Goal: Task Accomplishment & Management: Manage account settings

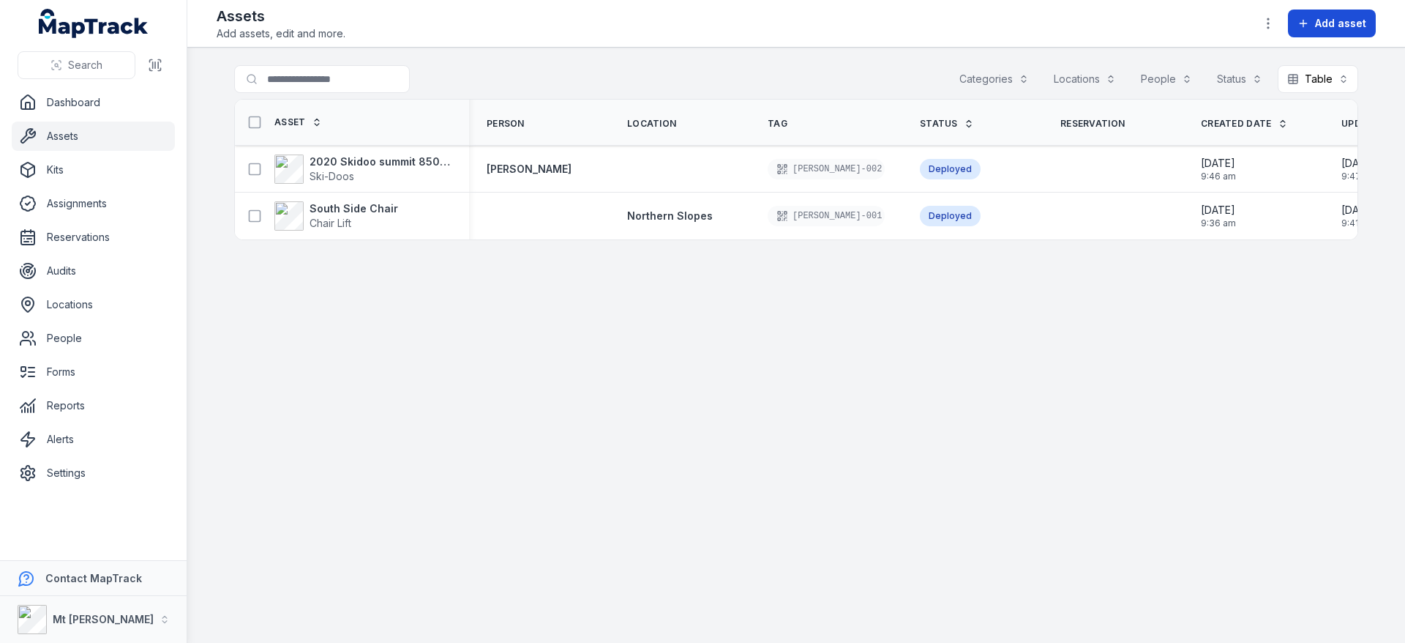
click at [1355, 31] on button "Add asset" at bounding box center [1332, 24] width 88 height 28
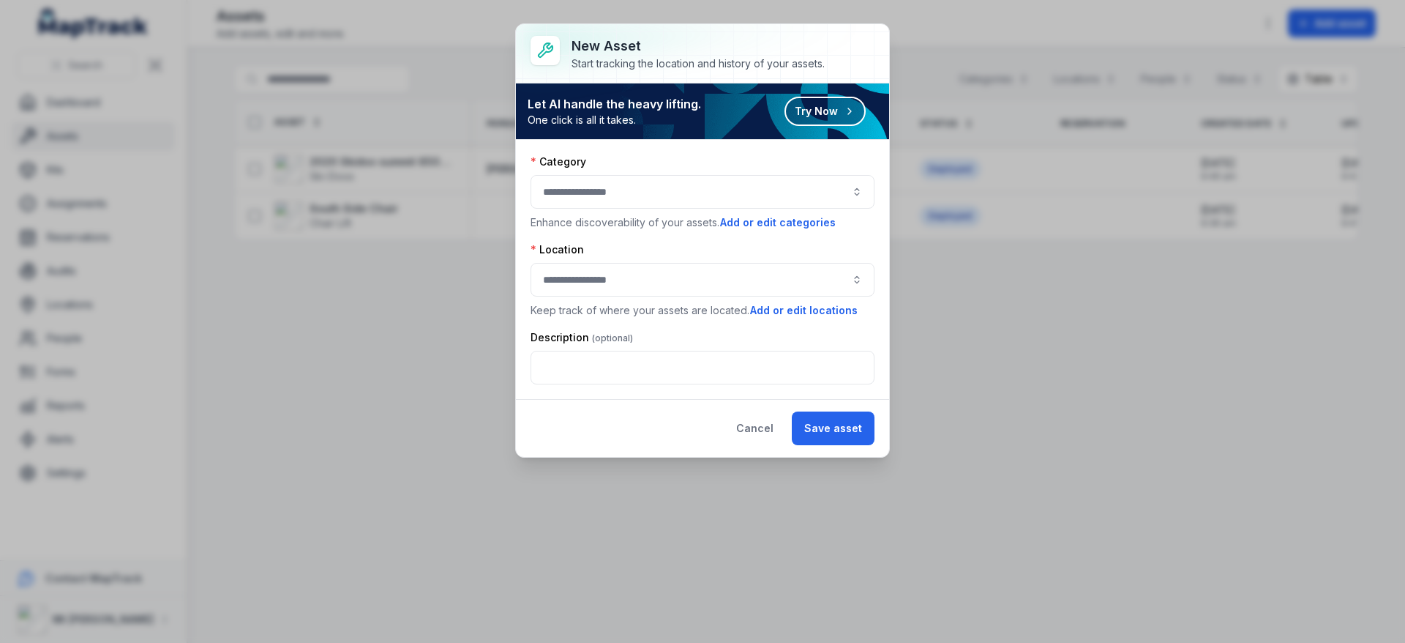
click at [651, 178] on button "button" at bounding box center [703, 192] width 344 height 34
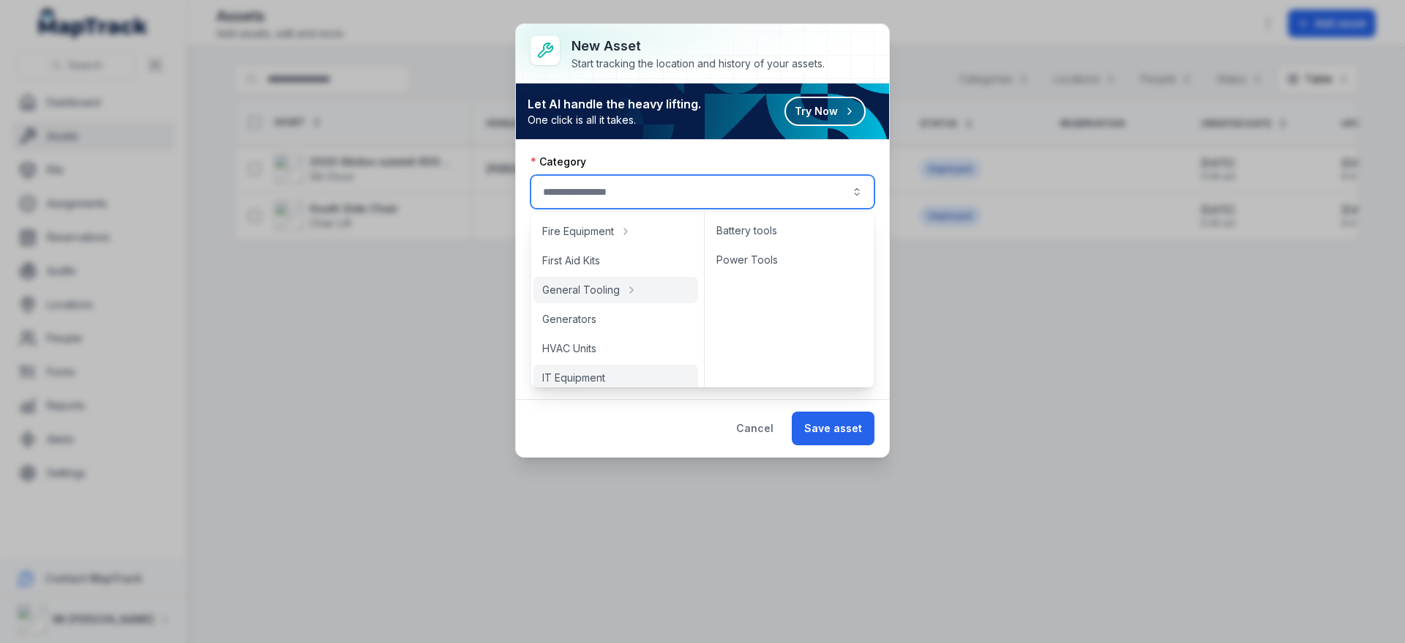
scroll to position [99, 0]
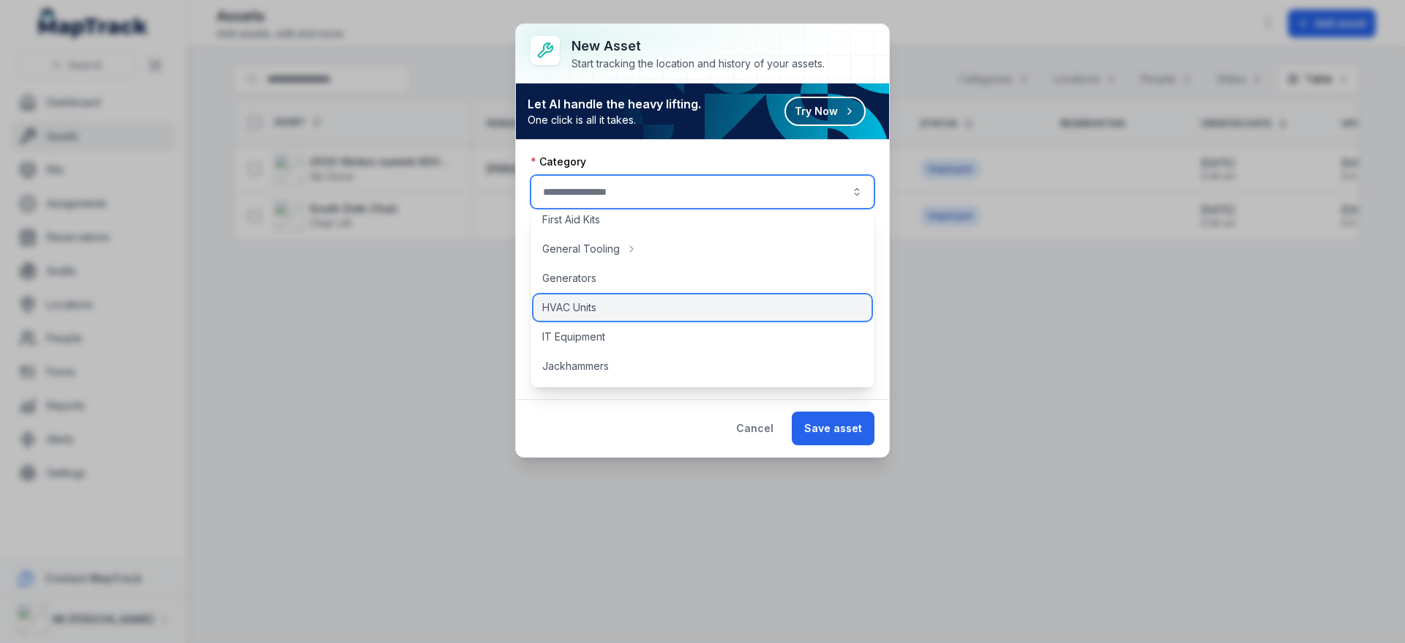
click at [606, 310] on div "HVAC Units" at bounding box center [702, 307] width 338 height 26
type input "**********"
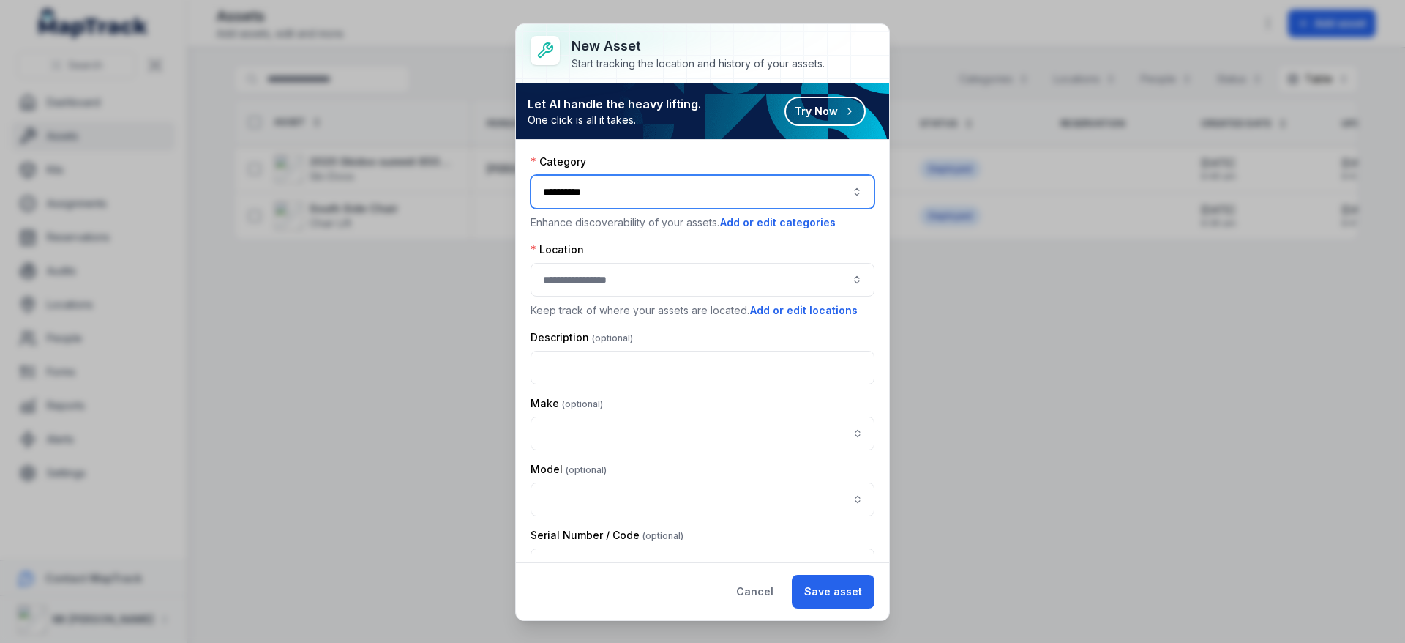
click at [595, 267] on button "button" at bounding box center [703, 280] width 344 height 34
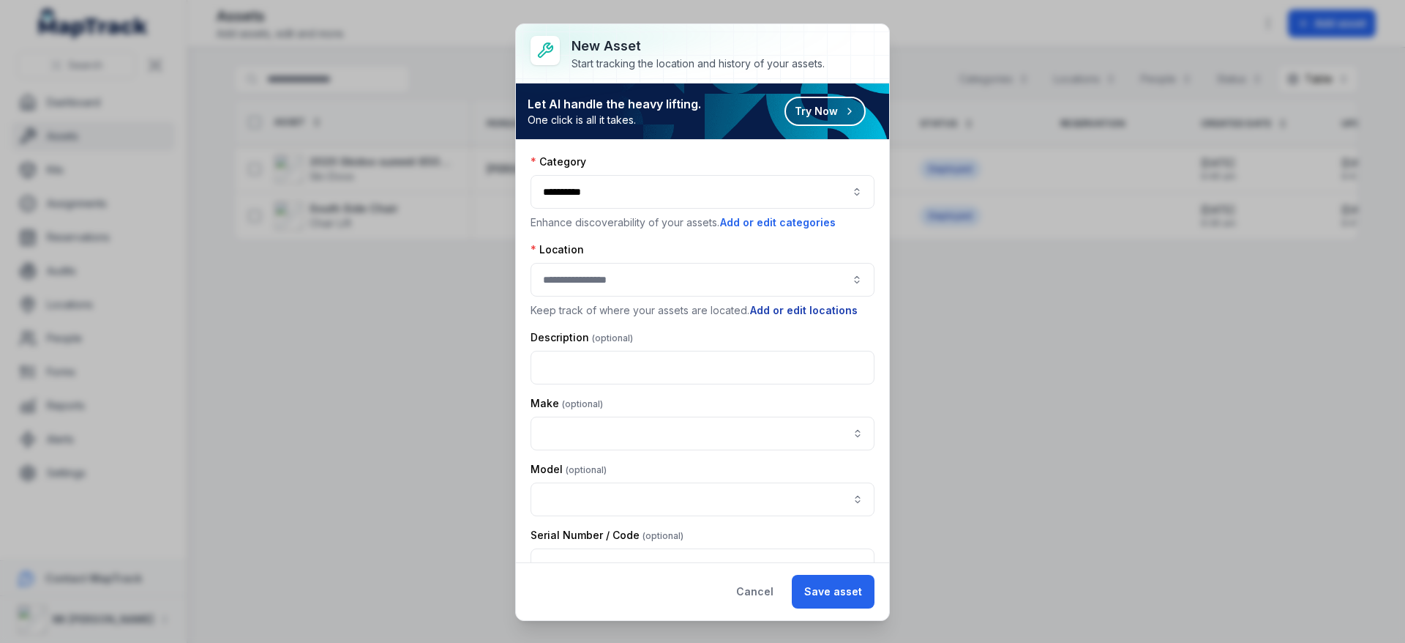
click at [782, 313] on button "Add or edit locations" at bounding box center [803, 310] width 109 height 16
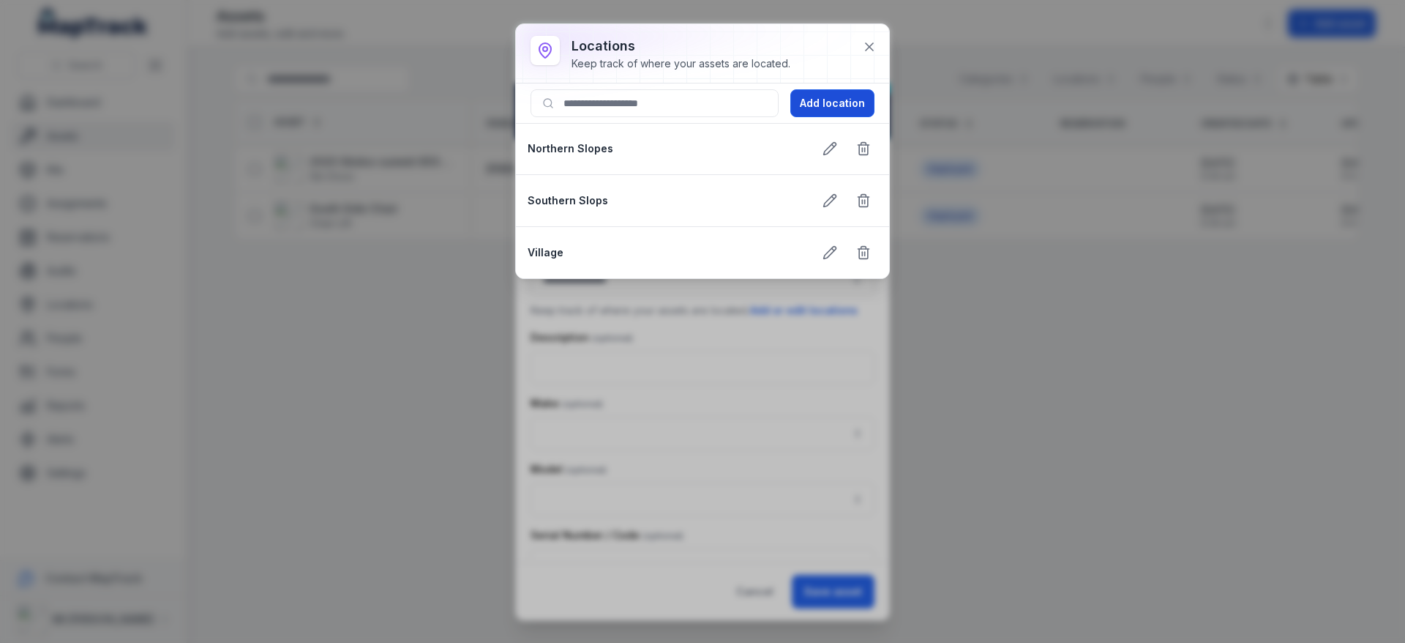
click at [873, 102] on button "Add location" at bounding box center [832, 103] width 84 height 28
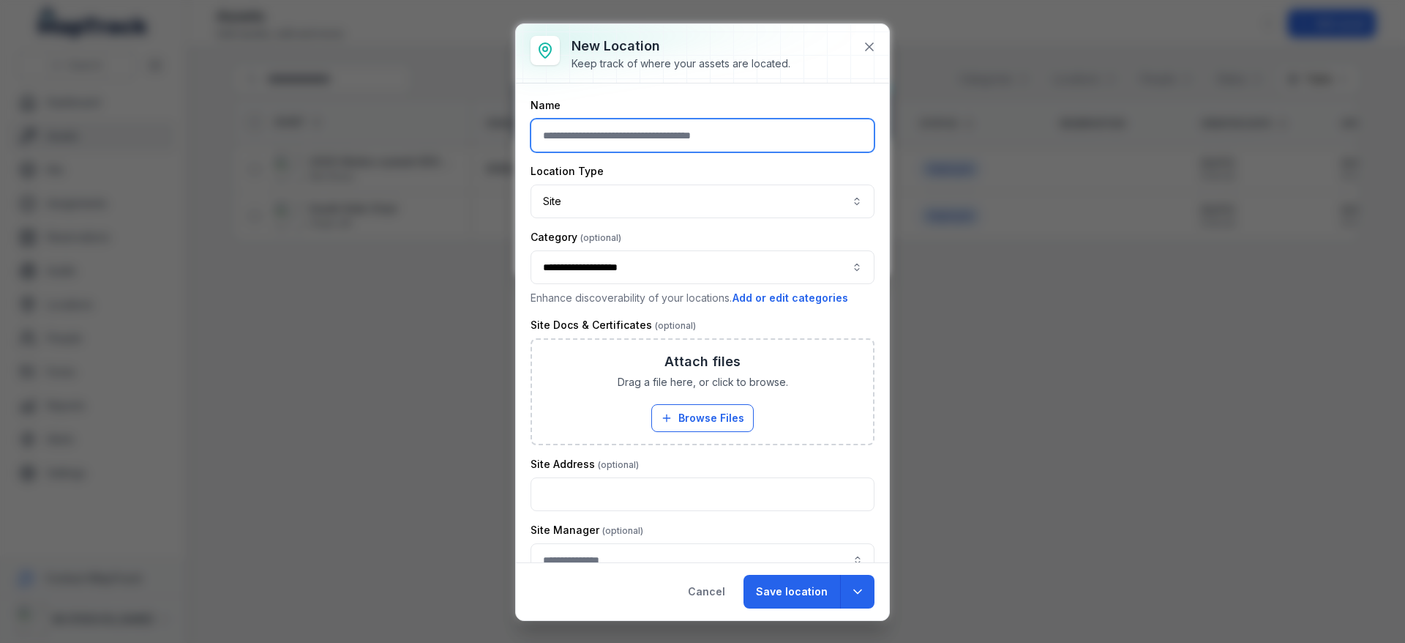
click at [652, 144] on input "text" at bounding box center [703, 136] width 344 height 34
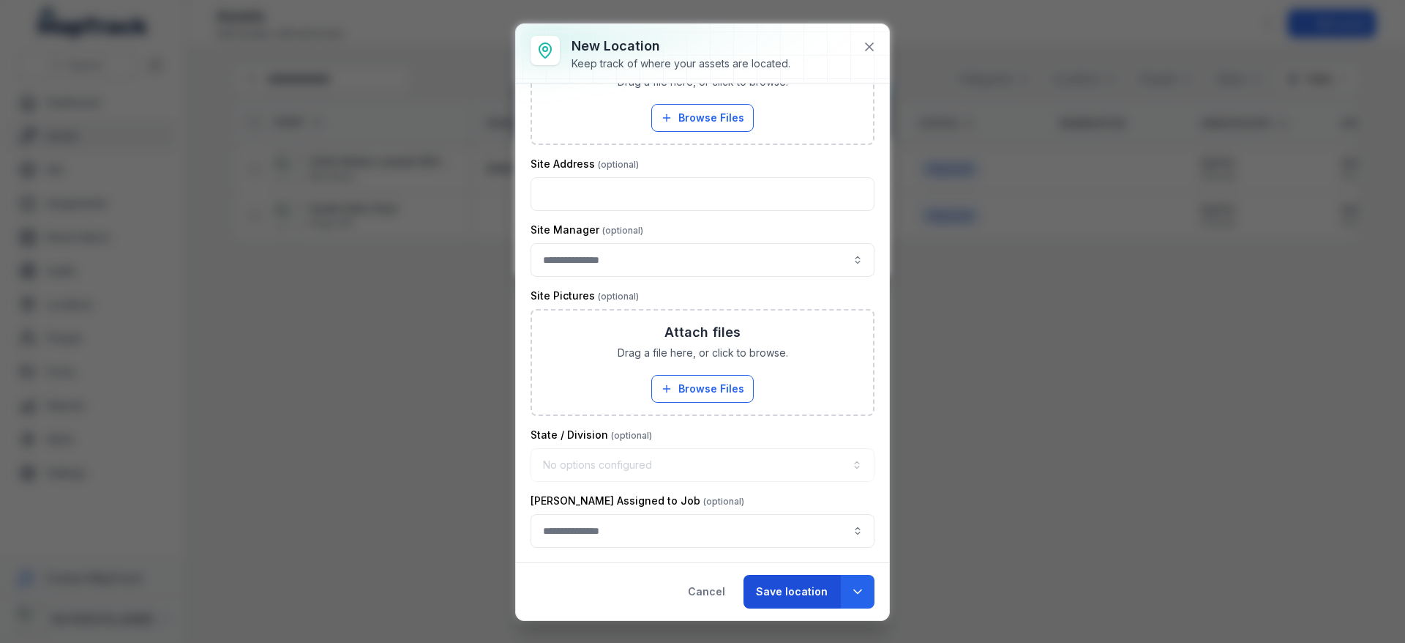
type input "**********"
click at [796, 595] on button "Save location" at bounding box center [792, 591] width 97 height 34
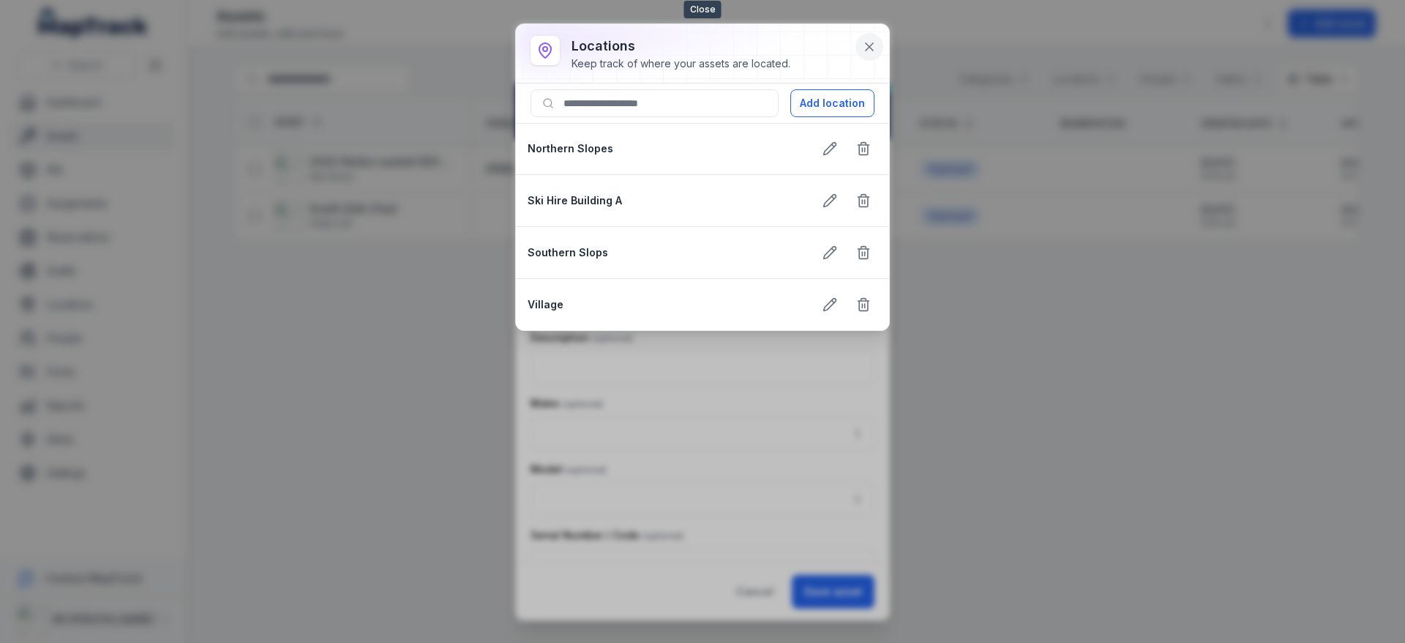
click at [872, 41] on icon at bounding box center [869, 47] width 15 height 15
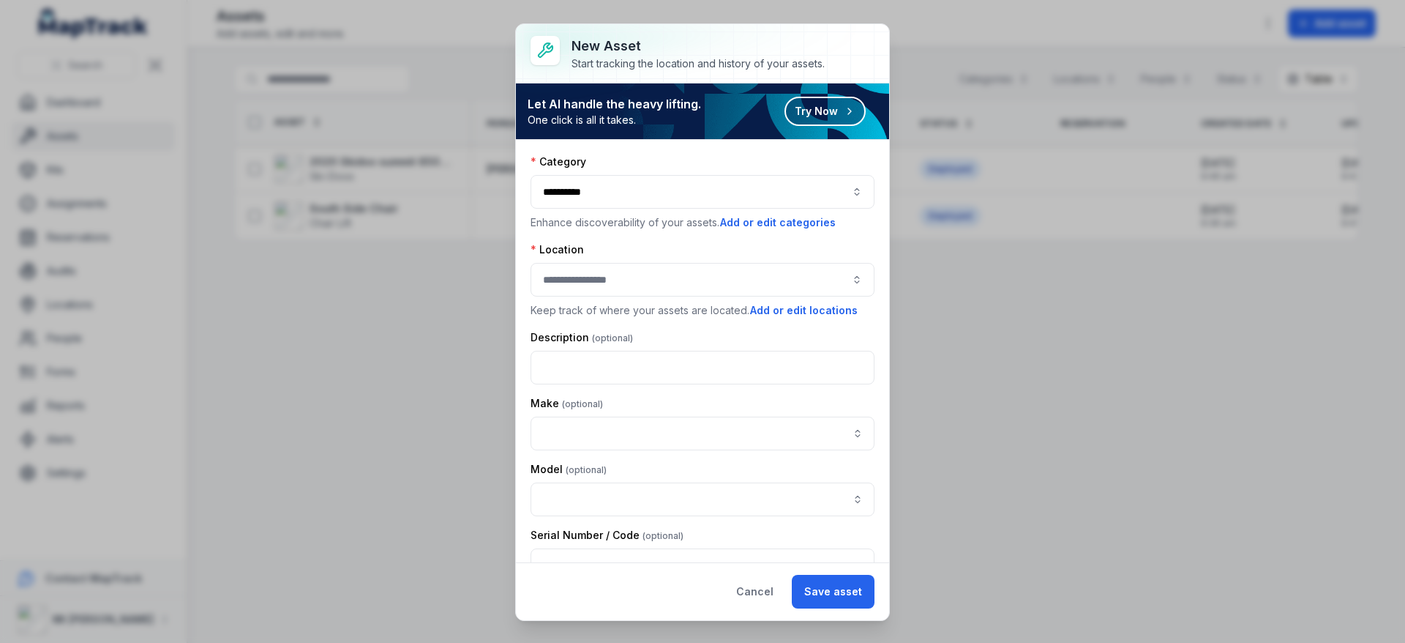
click at [632, 274] on button "button" at bounding box center [703, 280] width 344 height 34
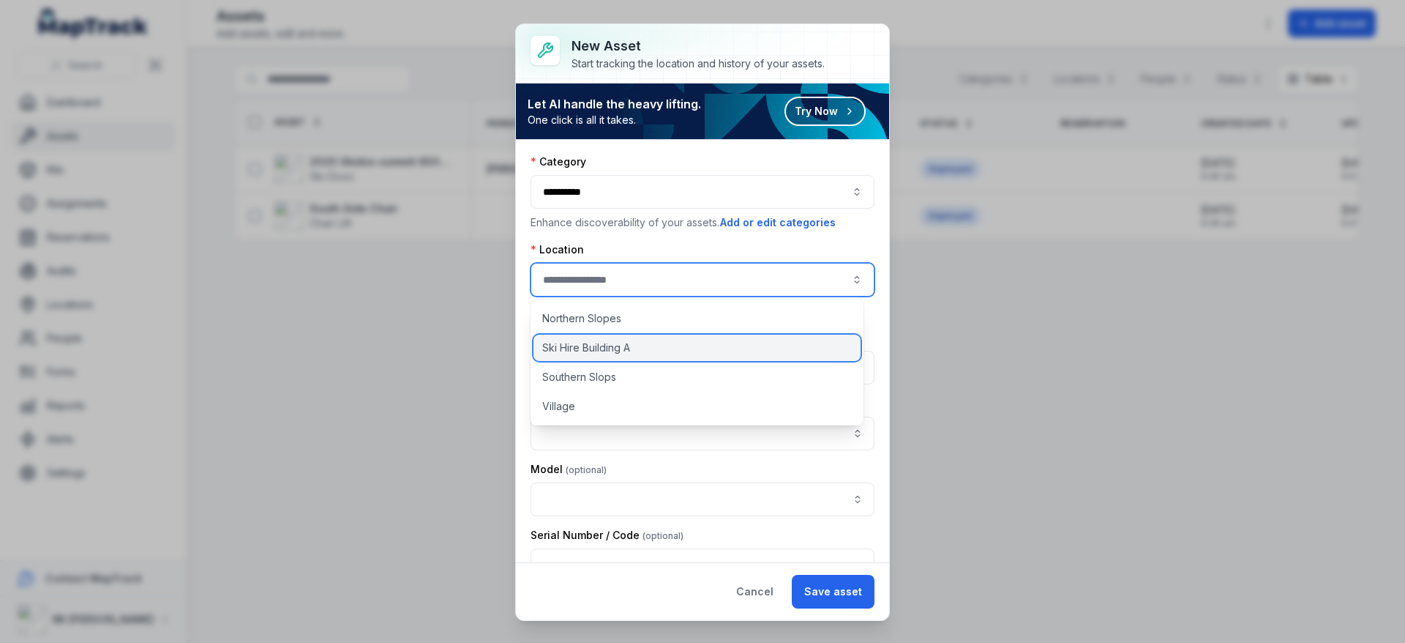
click at [613, 353] on span "Ski Hire Building A" at bounding box center [586, 347] width 88 height 15
type input "**********"
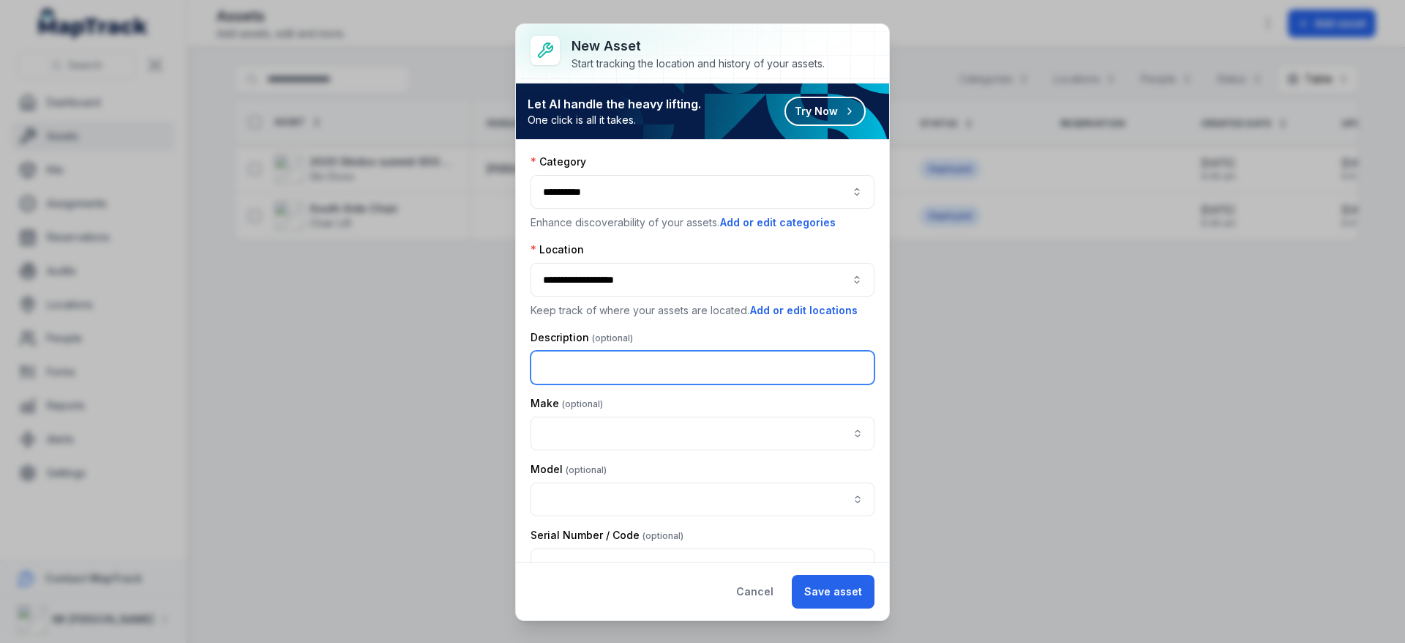
click at [602, 359] on input "text" at bounding box center [703, 368] width 344 height 34
type input "**********"
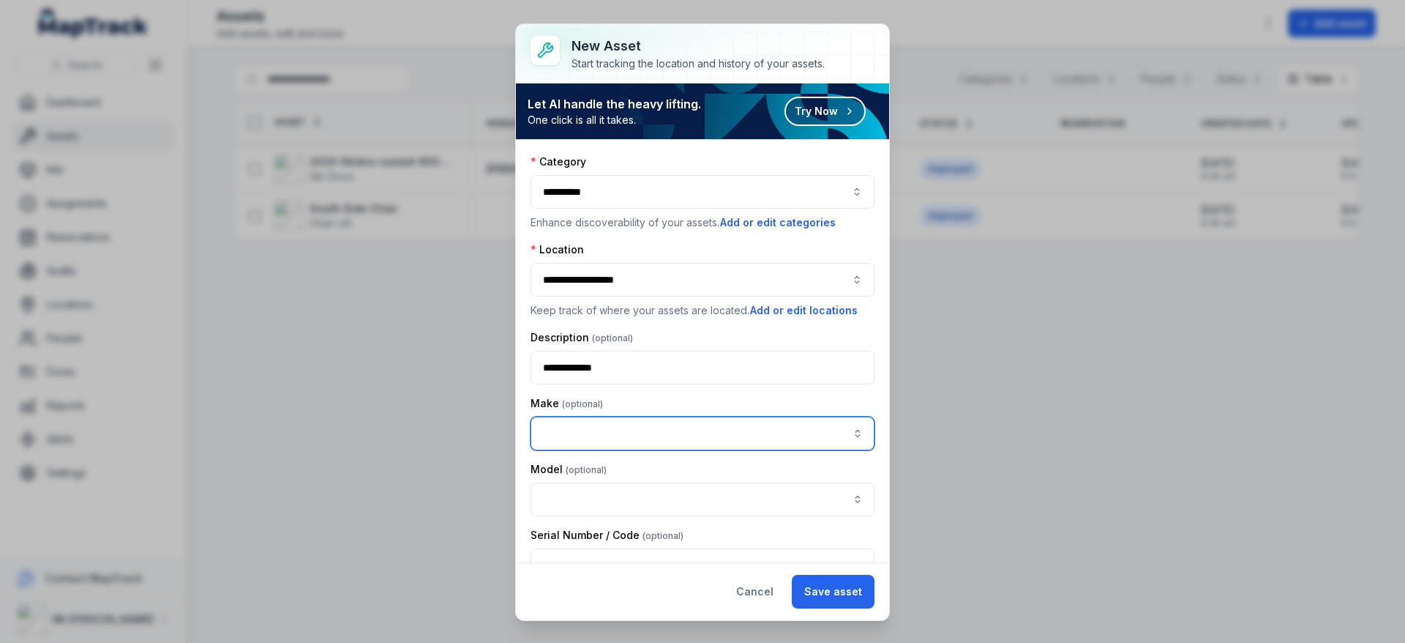
click at [579, 438] on input "asset-add:cf[17f70f8f-28b0-4953-837f-369683a73de0]-label" at bounding box center [703, 433] width 344 height 34
click at [622, 478] on span "" Mitsubishi "" at bounding box center [615, 472] width 66 height 12
type input "**********"
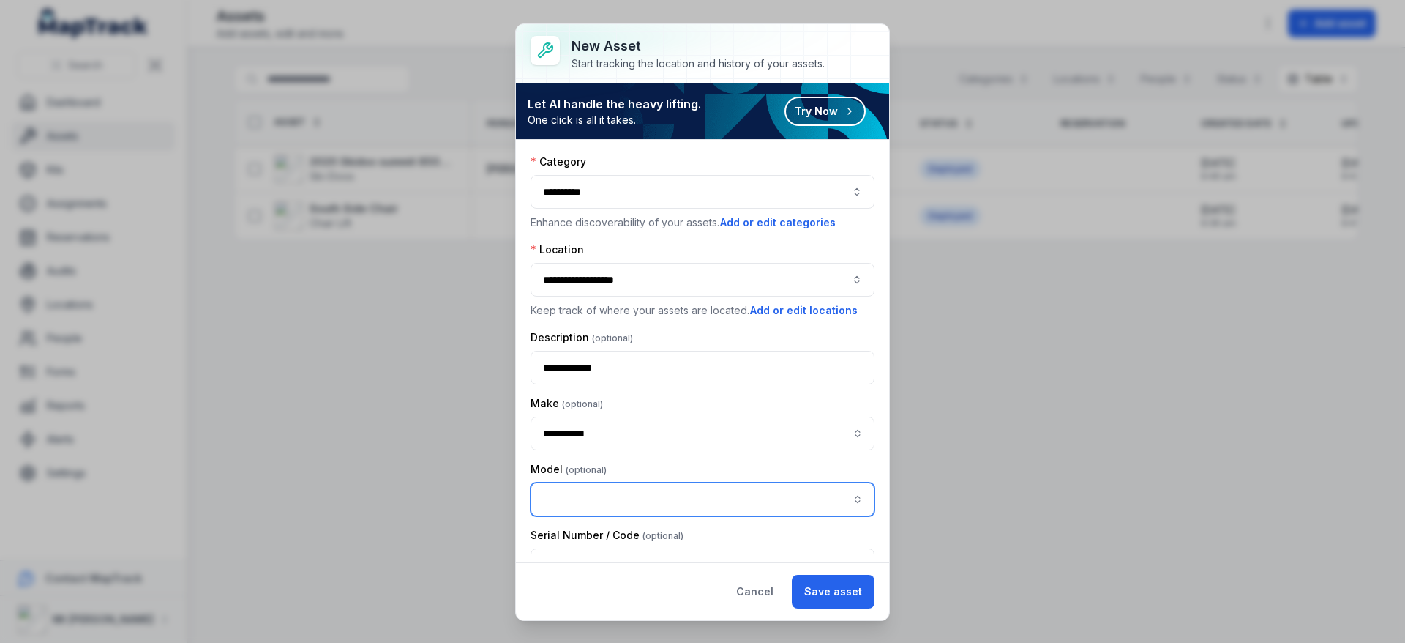
click at [607, 498] on input "asset-add:cf[97bf72e5-fc05-48c3-95c4-1f709f7c04d7]-label" at bounding box center [703, 499] width 344 height 34
click at [611, 530] on div "Create " HHA334 "" at bounding box center [697, 538] width 326 height 26
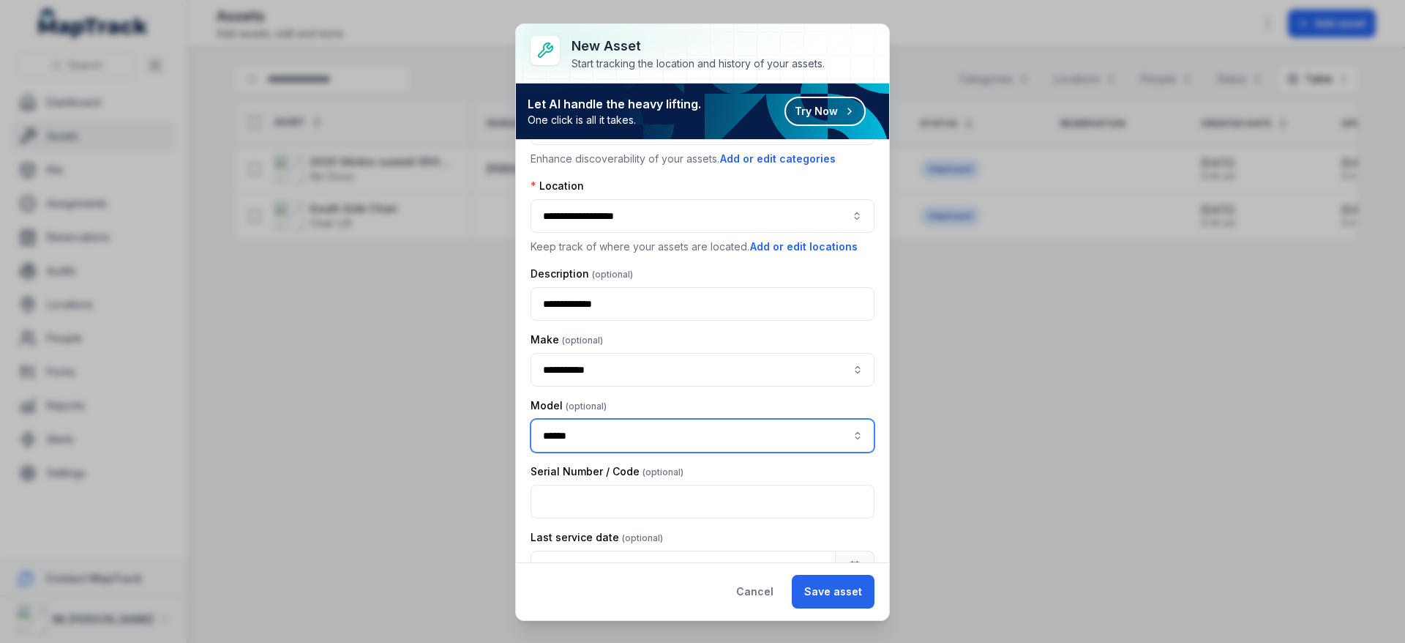
type input "******"
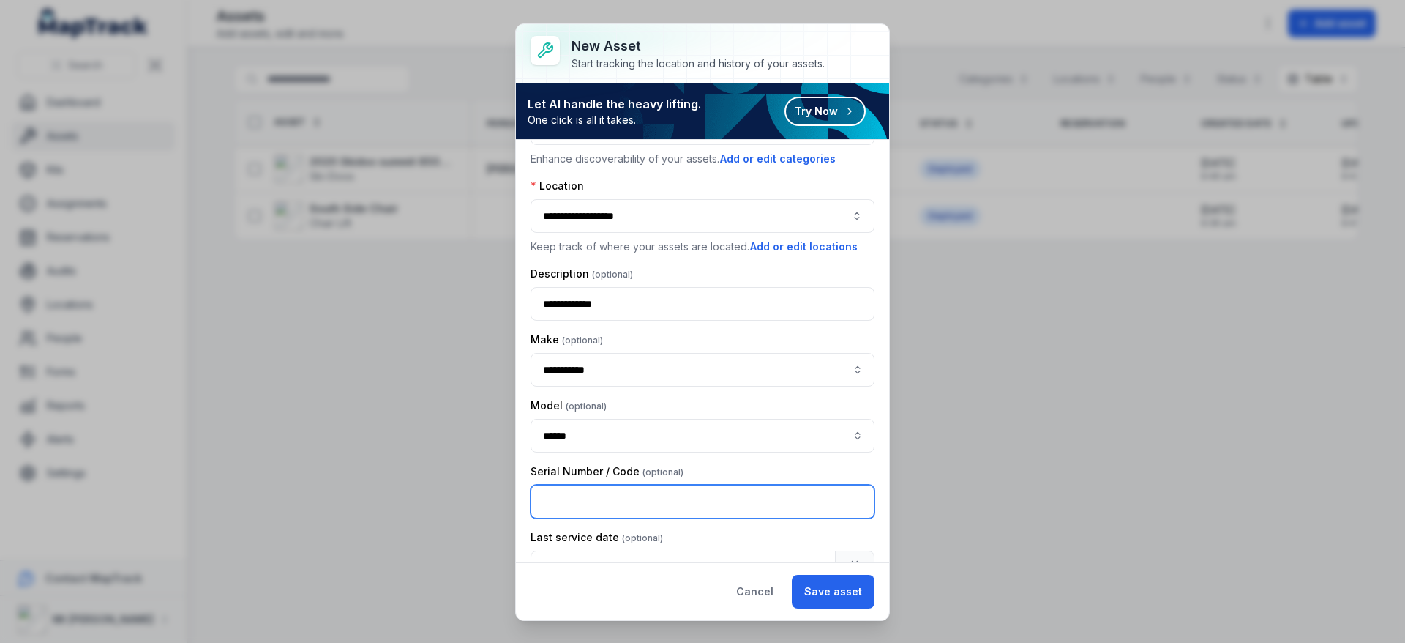
click at [602, 503] on input "text" at bounding box center [703, 501] width 344 height 34
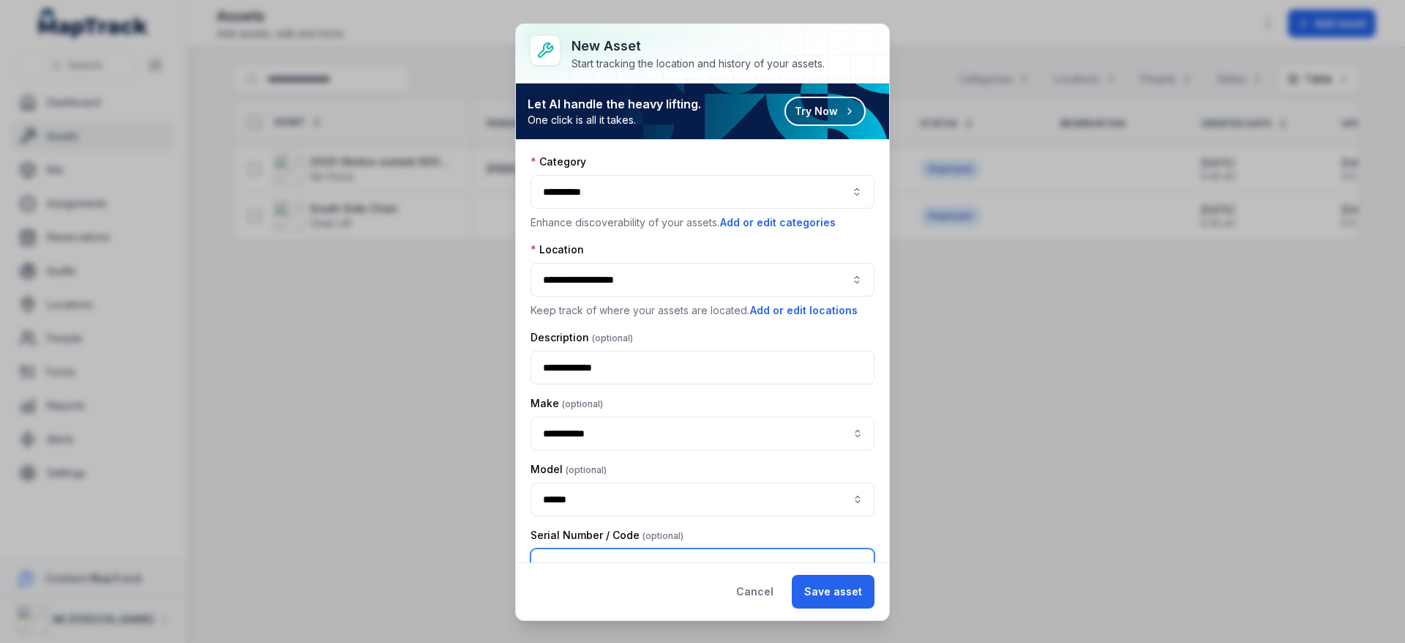
scroll to position [225, 0]
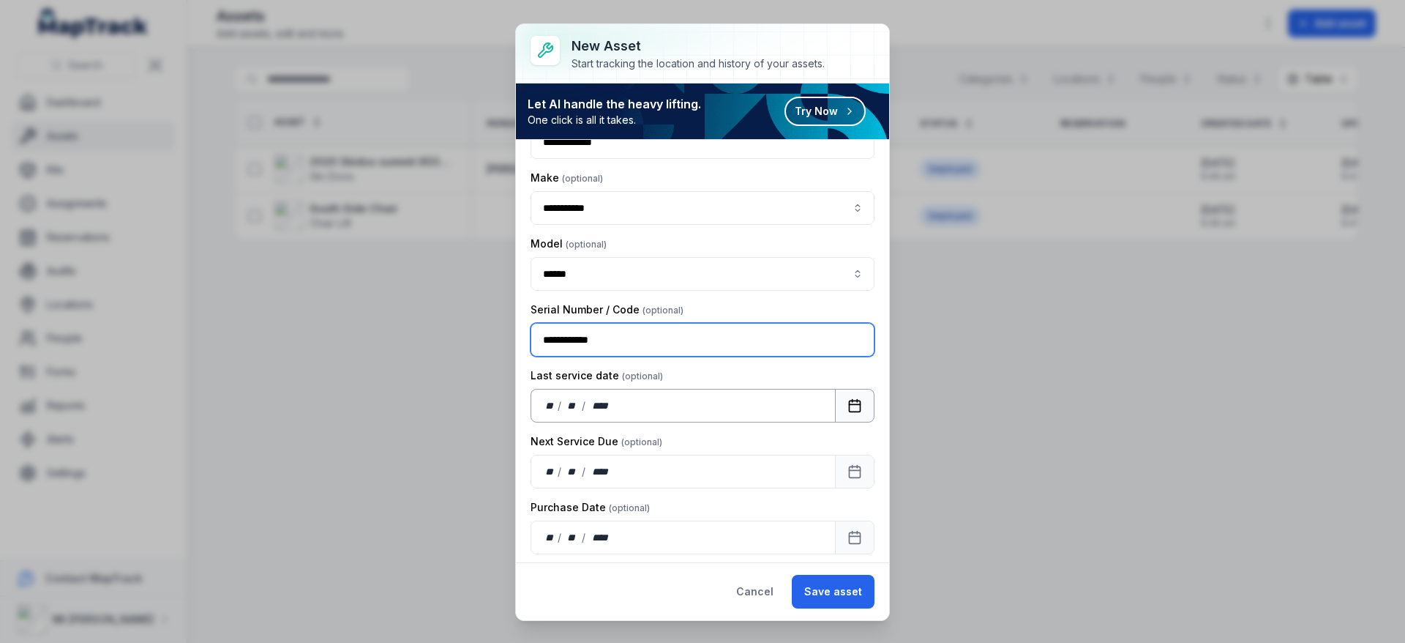
type input "**********"
click at [847, 402] on icon "Calendar" at bounding box center [854, 405] width 15 height 15
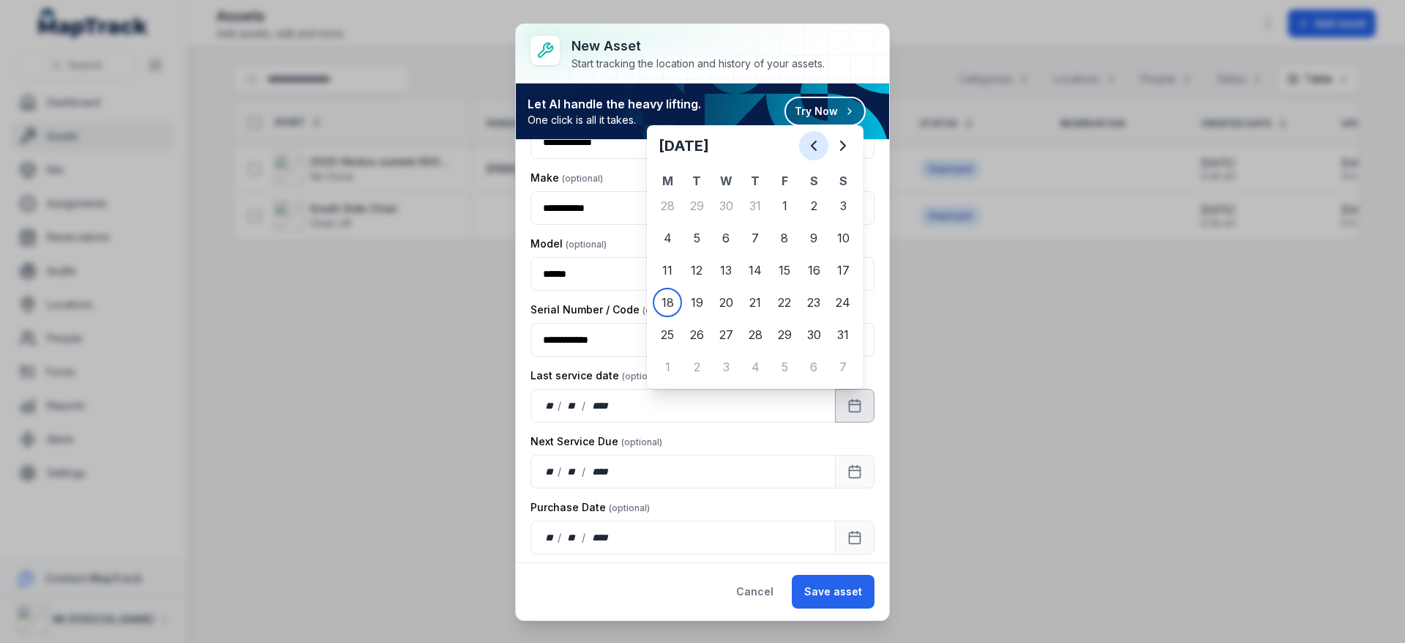
click at [821, 153] on icon "Previous" at bounding box center [814, 146] width 18 height 18
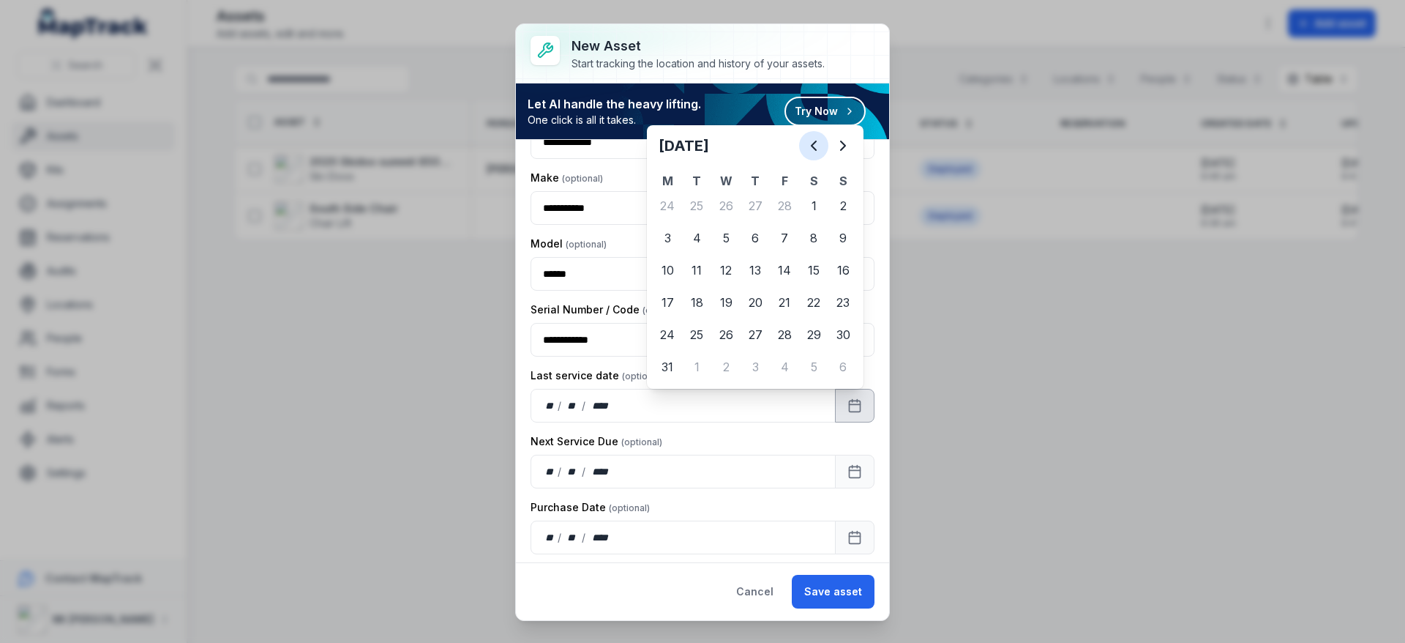
click at [821, 153] on icon "Previous" at bounding box center [814, 146] width 18 height 18
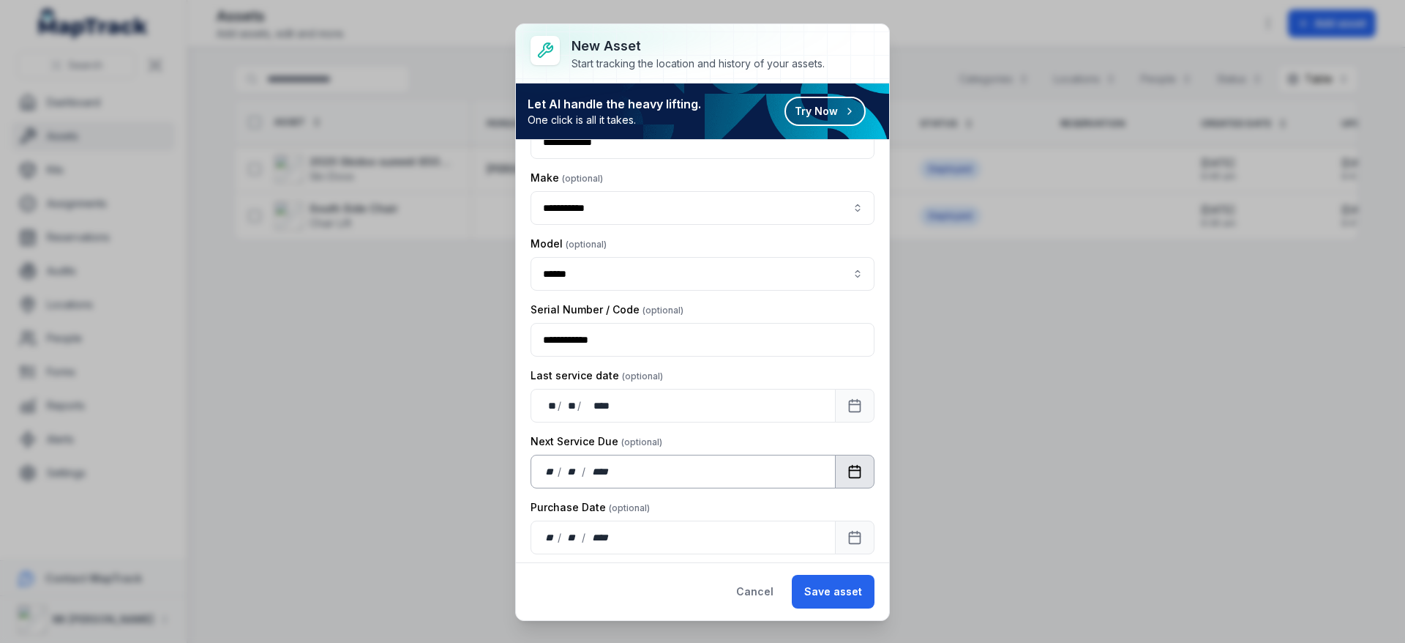
click at [836, 461] on button "Calendar" at bounding box center [855, 471] width 40 height 34
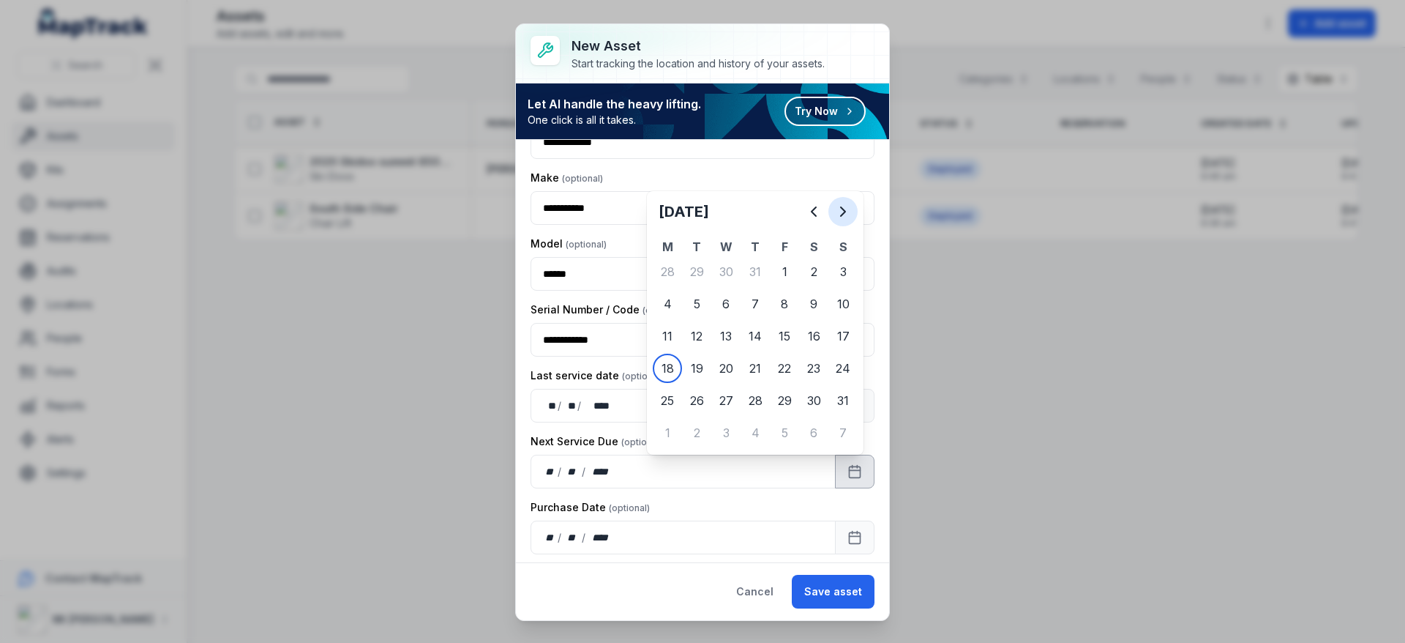
click at [847, 220] on icon "Next" at bounding box center [843, 212] width 18 height 18
click at [845, 220] on icon "Next" at bounding box center [843, 212] width 18 height 18
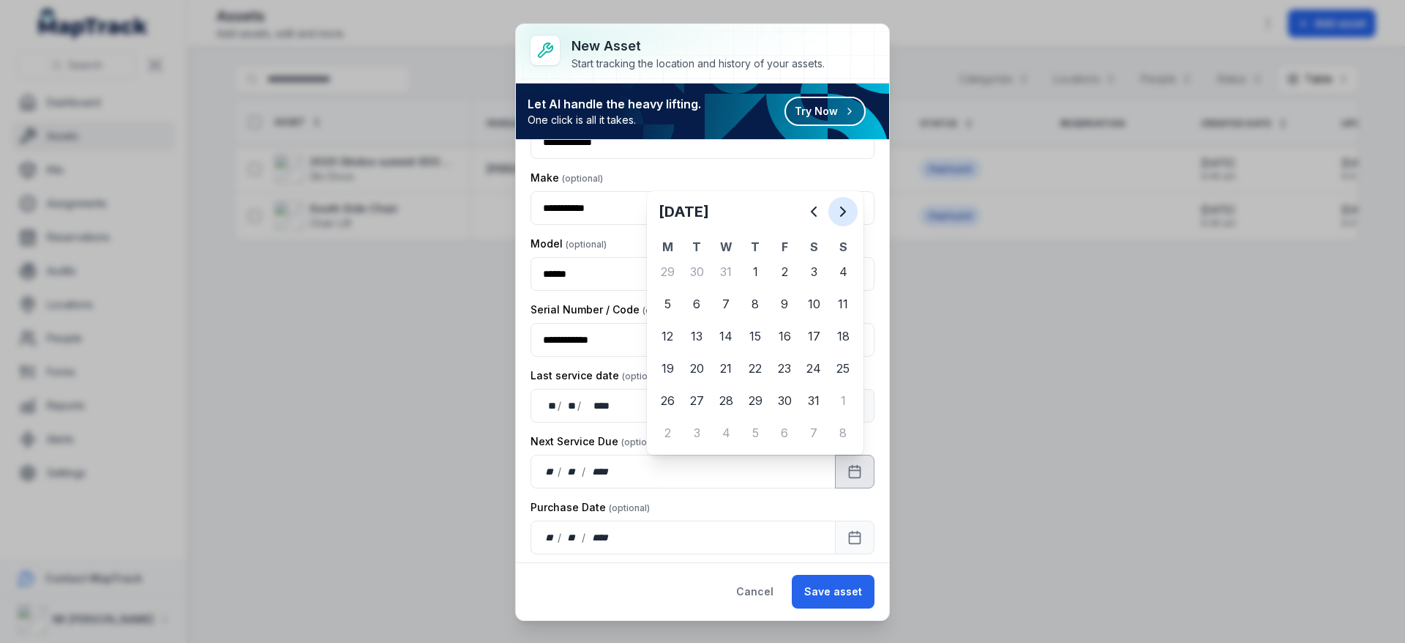
click at [845, 220] on icon "Next" at bounding box center [843, 212] width 18 height 18
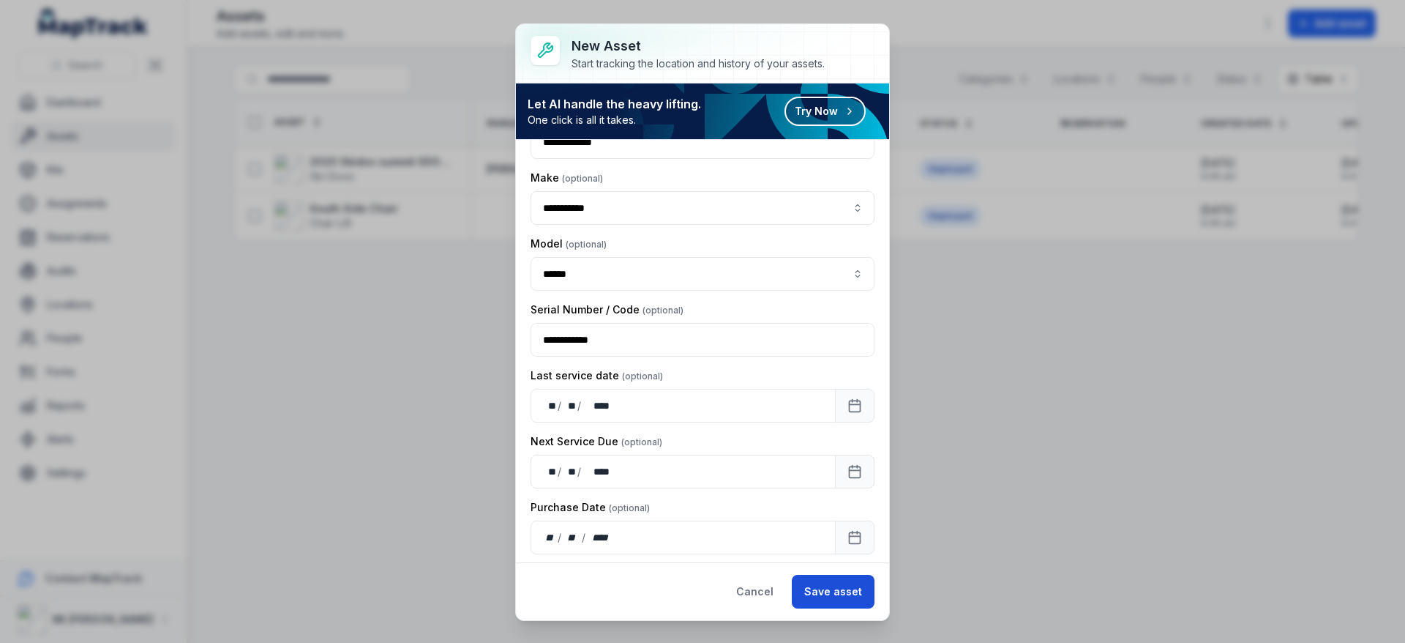
click at [838, 597] on button "Save asset" at bounding box center [833, 591] width 83 height 34
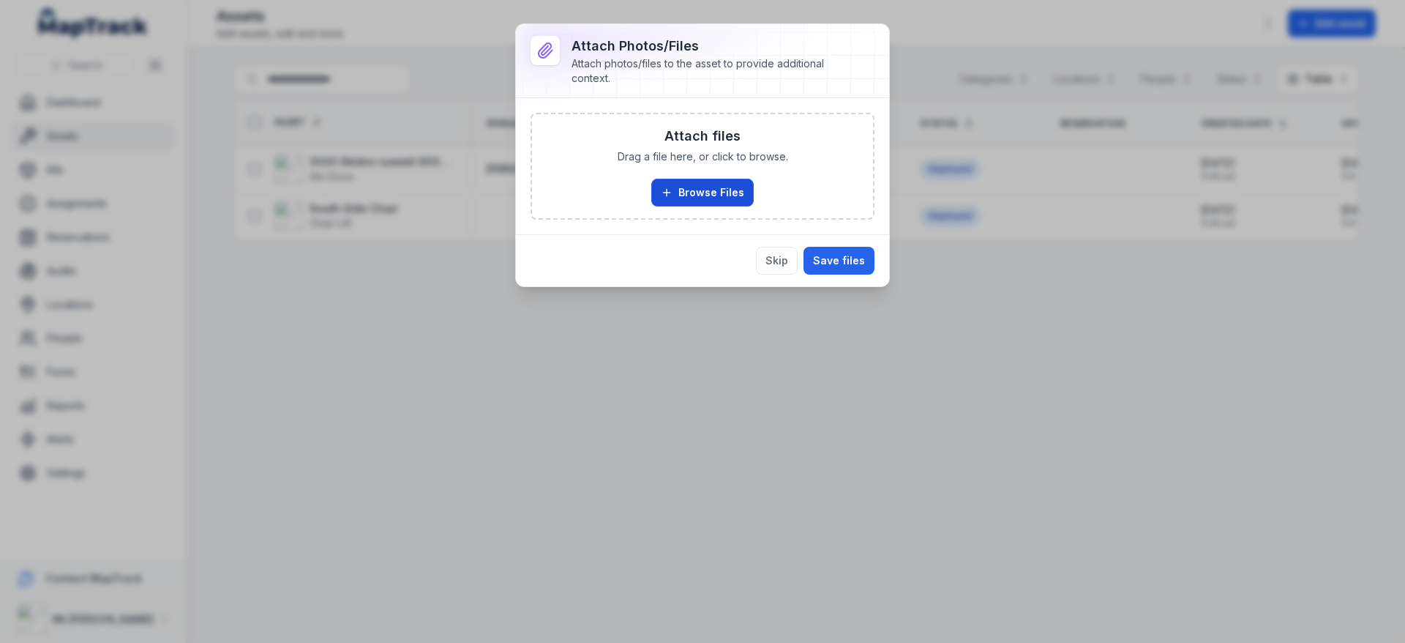
click at [738, 192] on button "Browse Files" at bounding box center [702, 193] width 102 height 28
click at [693, 191] on button "Browse Files" at bounding box center [702, 193] width 102 height 28
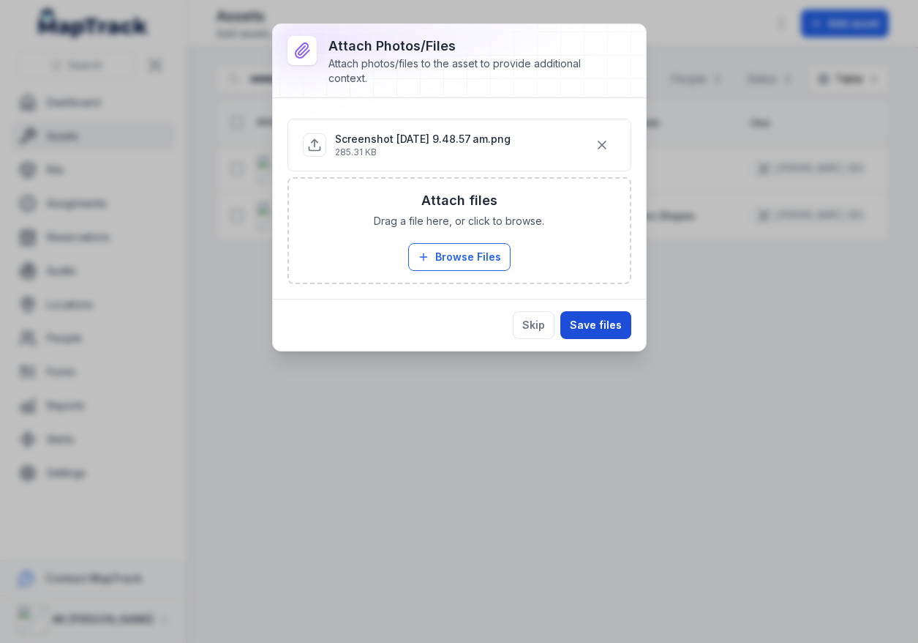
click at [626, 327] on button "Save files" at bounding box center [596, 325] width 71 height 28
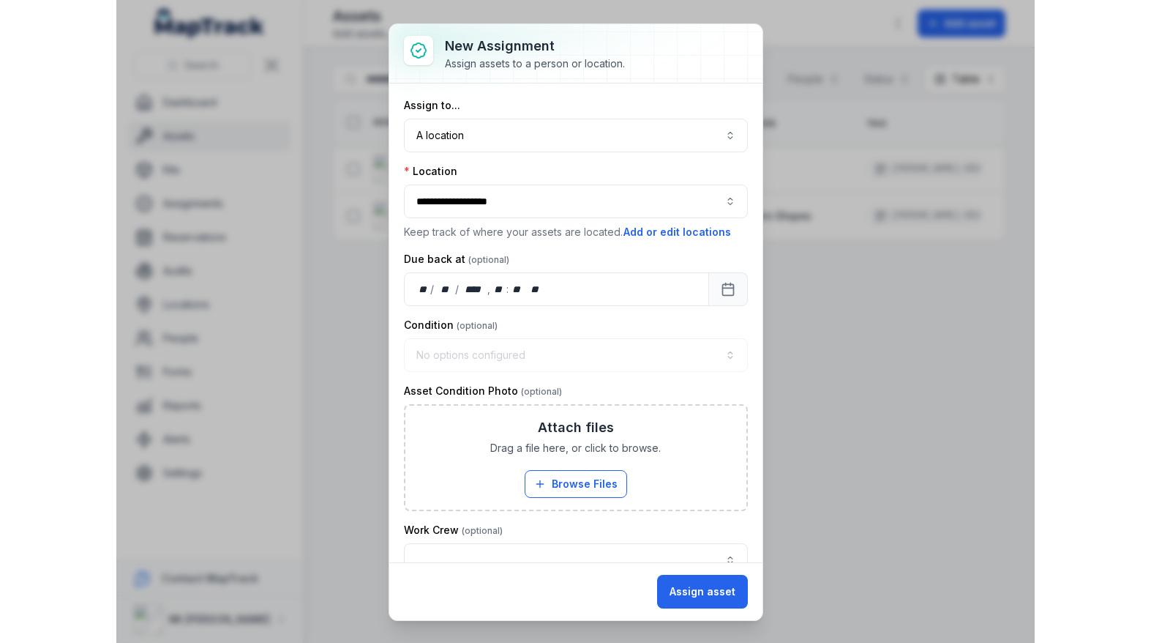
scroll to position [59, 0]
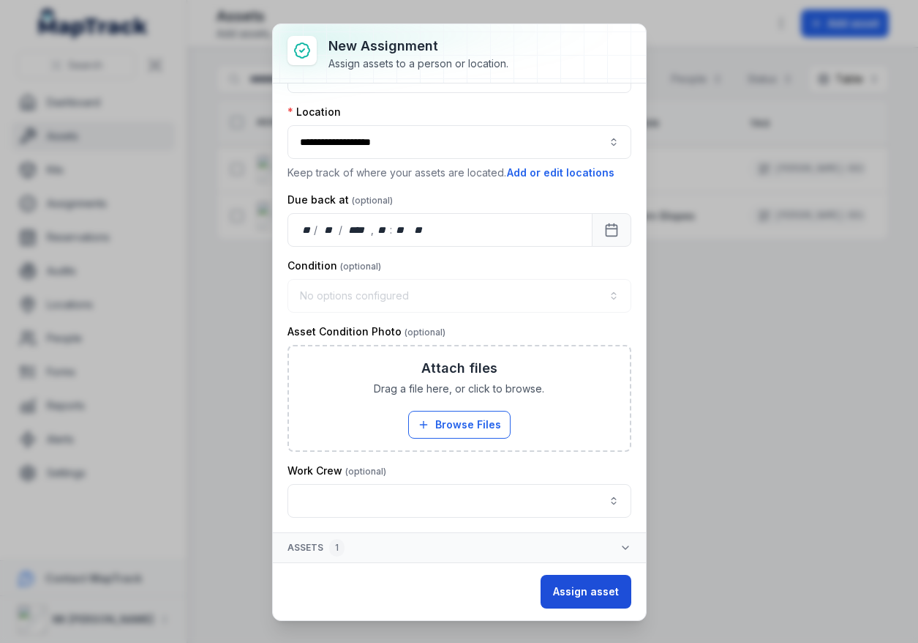
click at [590, 595] on button "Assign asset" at bounding box center [586, 591] width 91 height 34
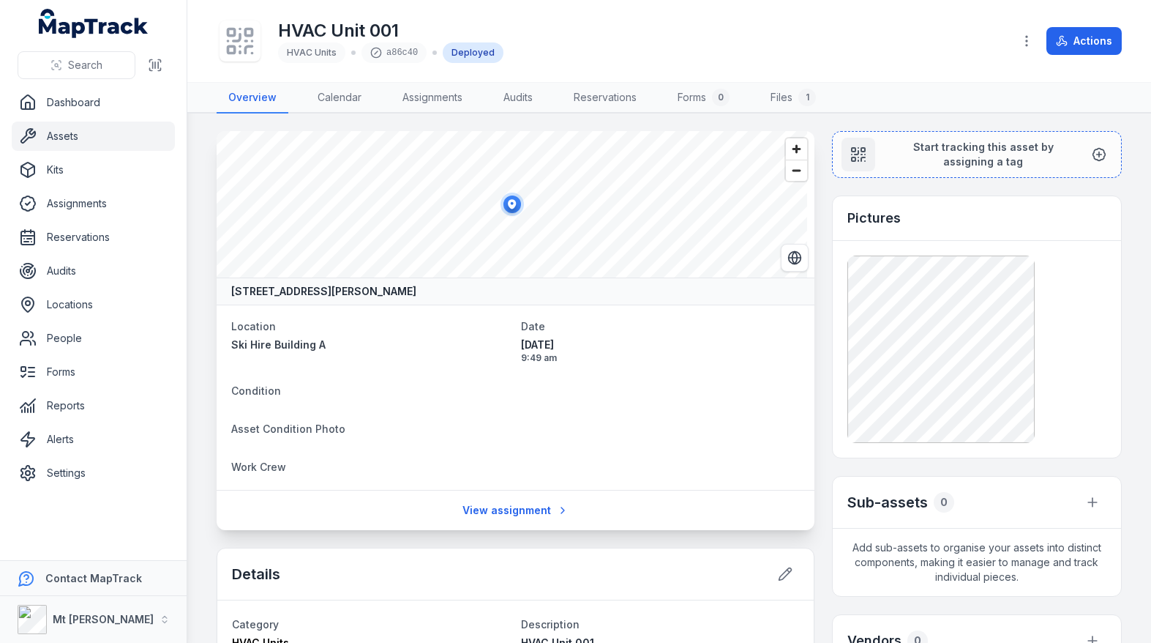
click at [64, 136] on link "Assets" at bounding box center [93, 135] width 163 height 29
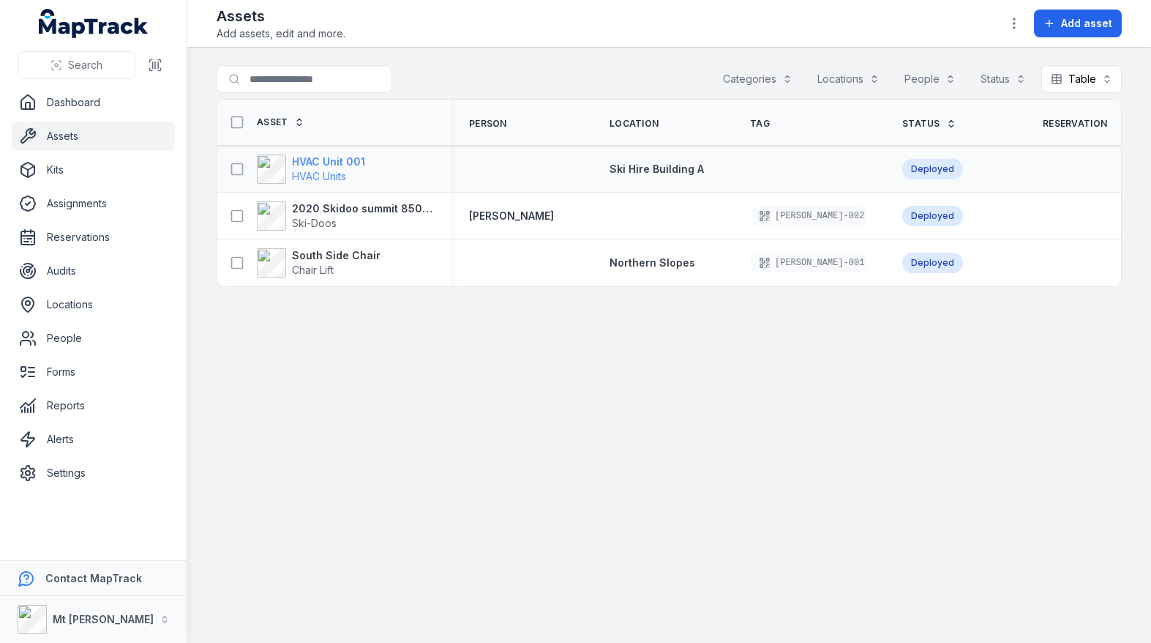
click at [322, 169] on span "HVAC Units" at bounding box center [328, 176] width 73 height 15
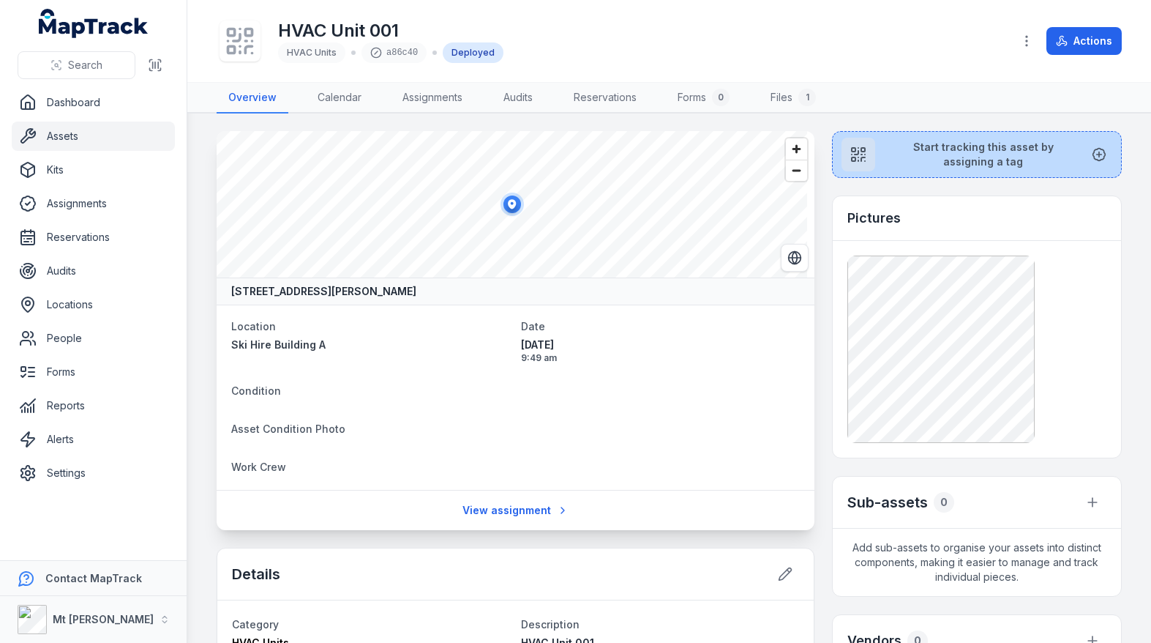
click at [1063, 132] on button "Start tracking this asset by assigning a tag" at bounding box center [977, 154] width 290 height 47
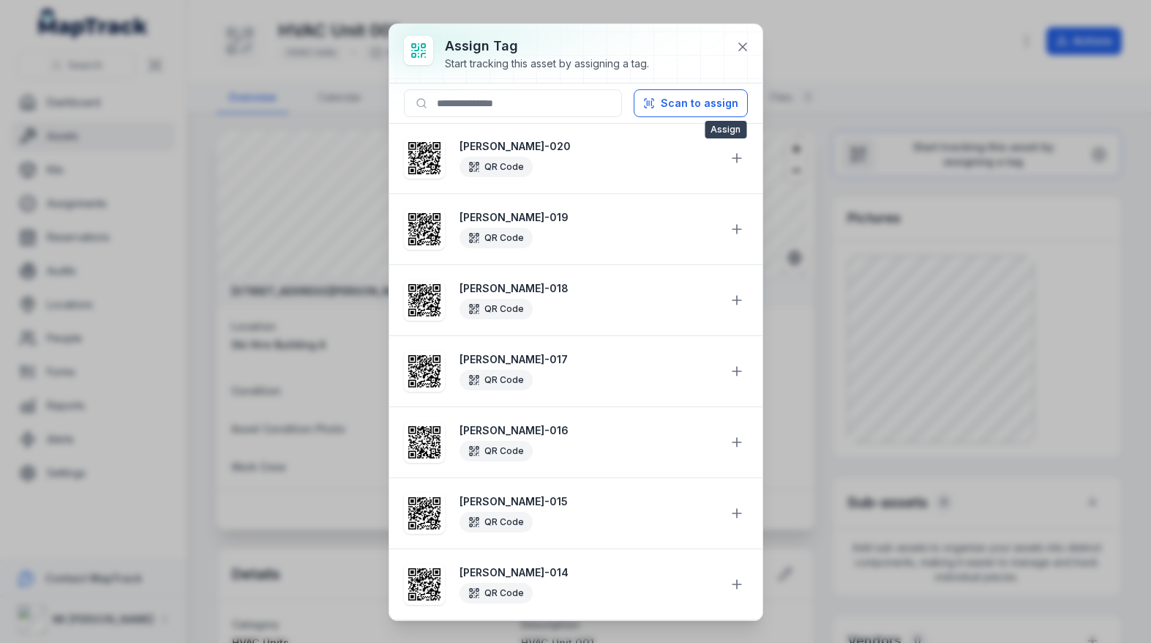
scroll to position [780, 0]
click at [731, 586] on icon at bounding box center [737, 584] width 15 height 15
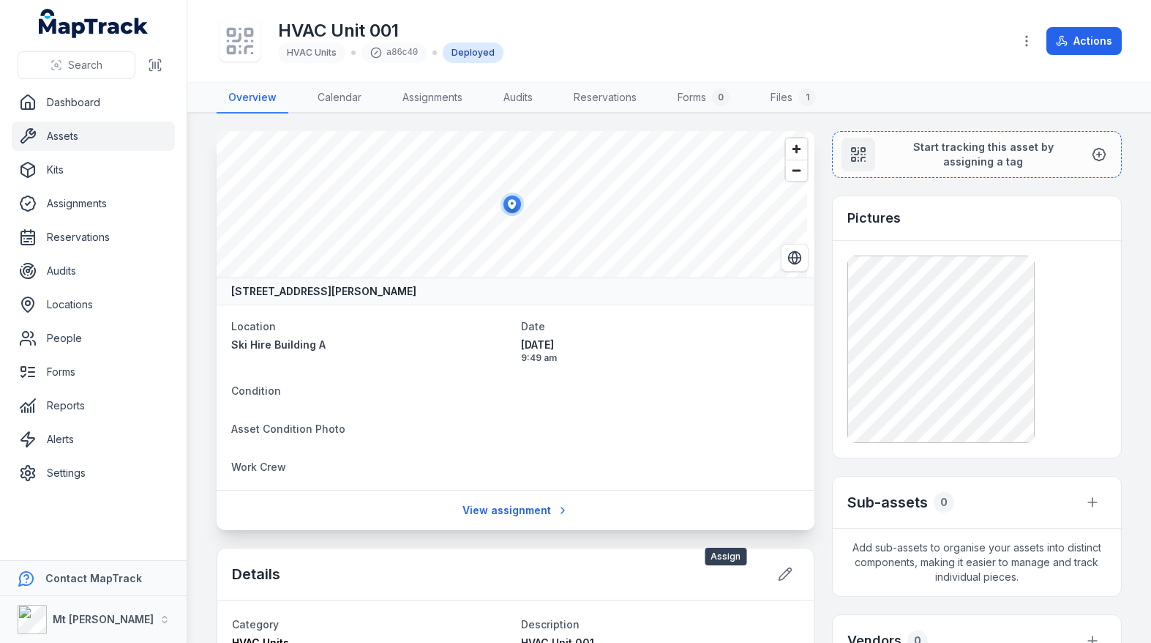
scroll to position [0, 0]
